Goal: Navigation & Orientation: Find specific page/section

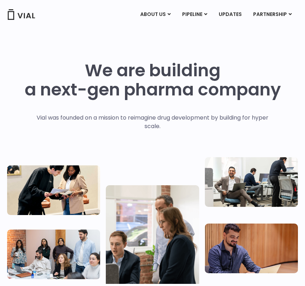
click at [34, 13] on img at bounding box center [21, 14] width 28 height 11
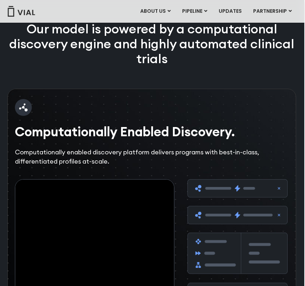
scroll to position [899, 1]
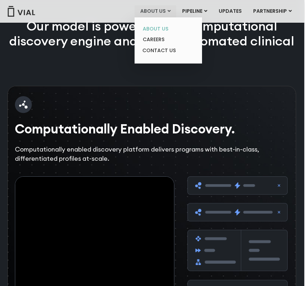
click at [153, 28] on link "ABOUT US" at bounding box center [168, 28] width 62 height 11
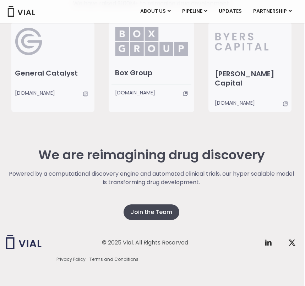
scroll to position [1313, 1]
click at [266, 239] on icon at bounding box center [268, 243] width 9 height 9
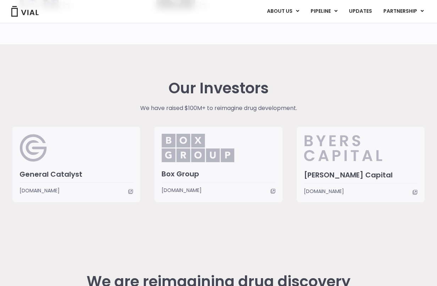
scroll to position [1564, 0]
